Goal: Task Accomplishment & Management: Manage account settings

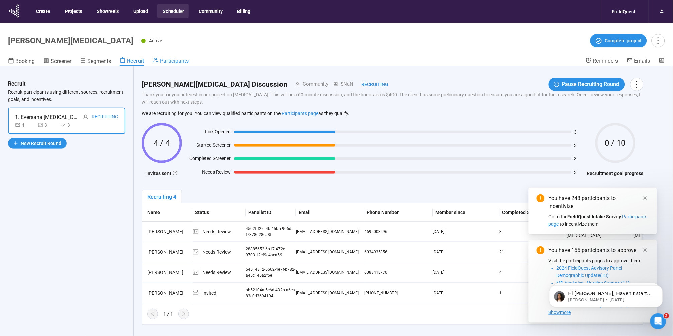
click at [169, 60] on span "Participants" at bounding box center [174, 61] width 28 height 6
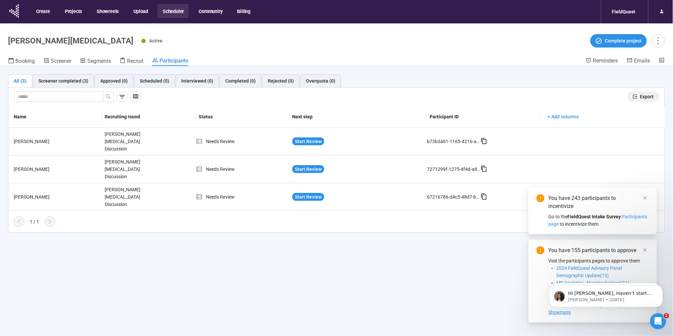
click at [640, 96] on button "Export" at bounding box center [644, 96] width 32 height 11
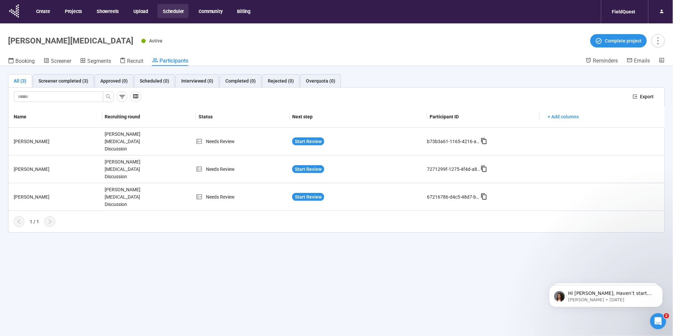
click at [440, 34] on div "Active Complete project" at bounding box center [404, 40] width 524 height 13
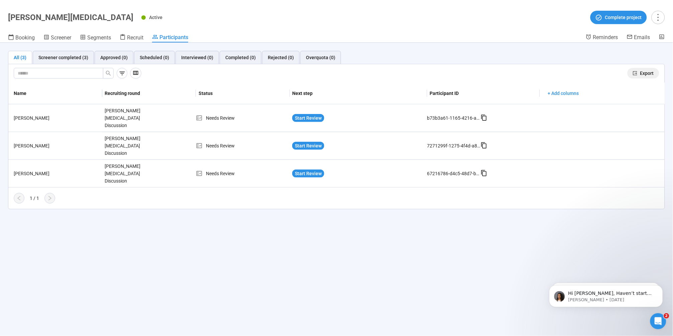
click at [644, 71] on span "Export" at bounding box center [648, 73] width 14 height 7
click at [338, 30] on header "[PERSON_NAME][MEDICAL_DATA] Active Complete project Booking Screener Segments R…" at bounding box center [336, 21] width 673 height 43
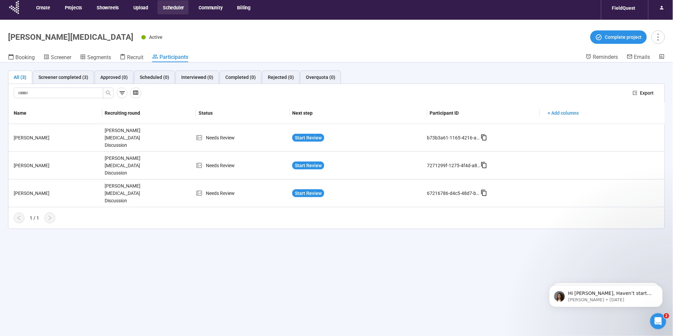
scroll to position [0, 0]
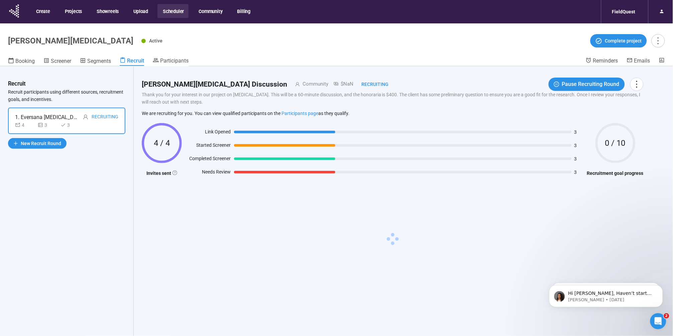
click at [182, 8] on button "Scheduler" at bounding box center [173, 11] width 31 height 14
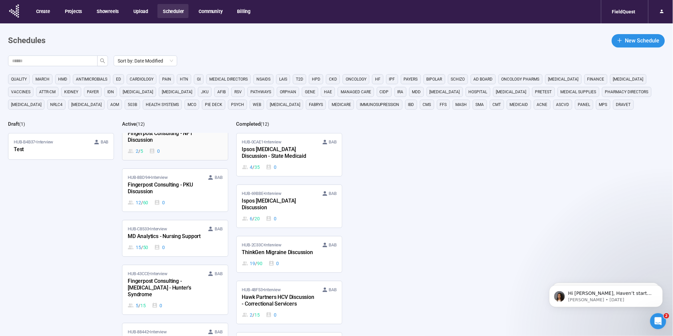
scroll to position [223, 0]
click at [183, 228] on div "HUB-C8533 • Interview BAB MD Analytics - Nursing Support 15 / 50 0" at bounding box center [175, 237] width 95 height 25
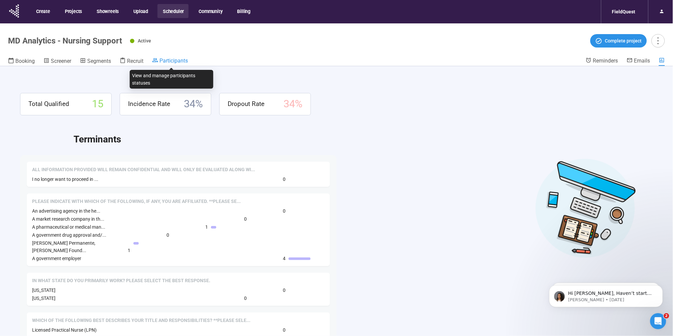
click at [173, 61] on span "Participants" at bounding box center [174, 61] width 28 height 6
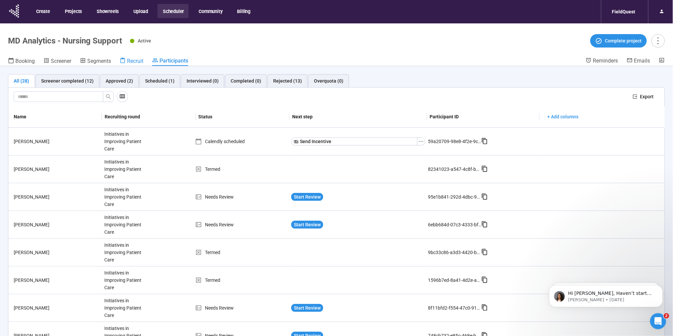
click at [130, 62] on span "Recruit" at bounding box center [135, 61] width 16 height 6
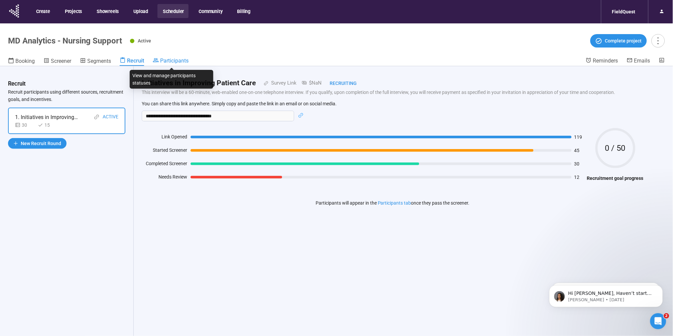
click at [172, 59] on span "Participants" at bounding box center [174, 61] width 28 height 6
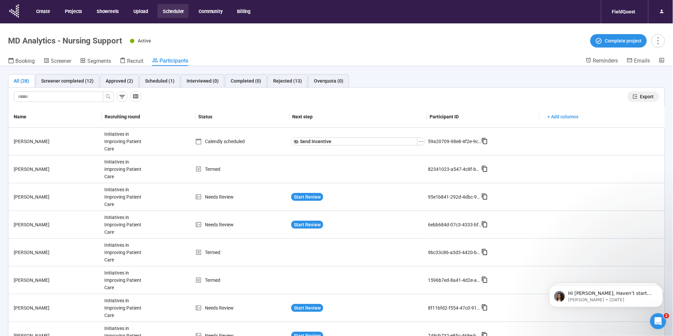
click at [641, 96] on span "Export" at bounding box center [648, 96] width 14 height 7
